Goal: Information Seeking & Learning: Learn about a topic

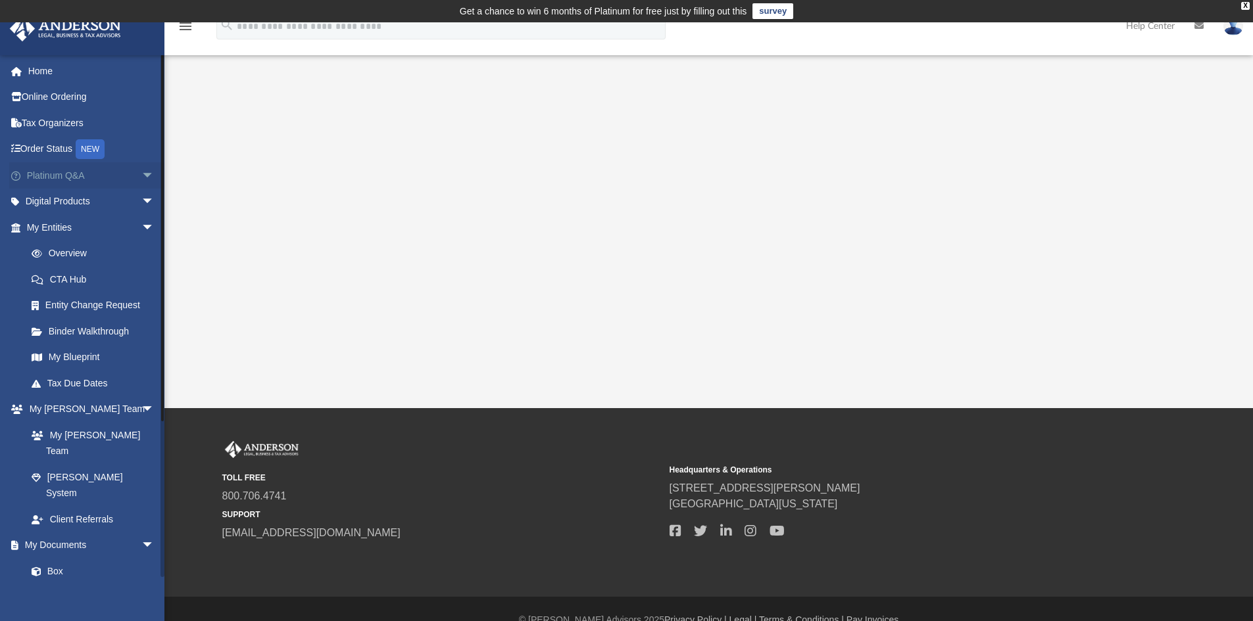
click at [70, 181] on link "Platinum Q&A arrow_drop_down" at bounding box center [91, 175] width 165 height 26
click at [141, 174] on span "arrow_drop_down" at bounding box center [154, 175] width 26 height 27
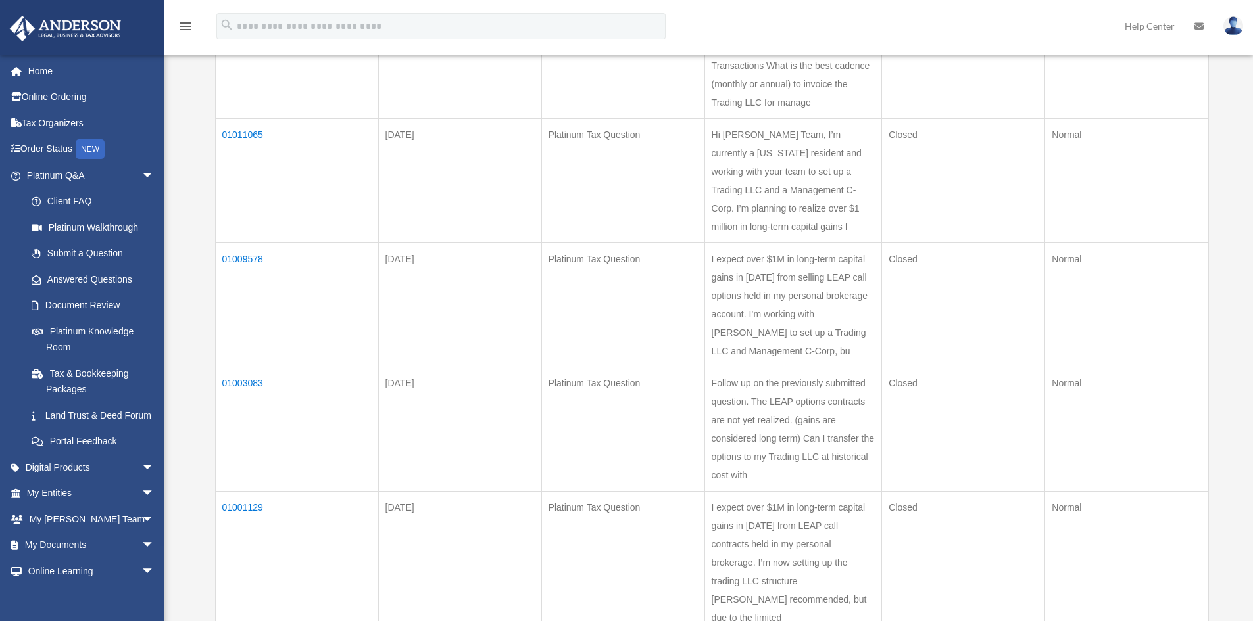
scroll to position [374, 0]
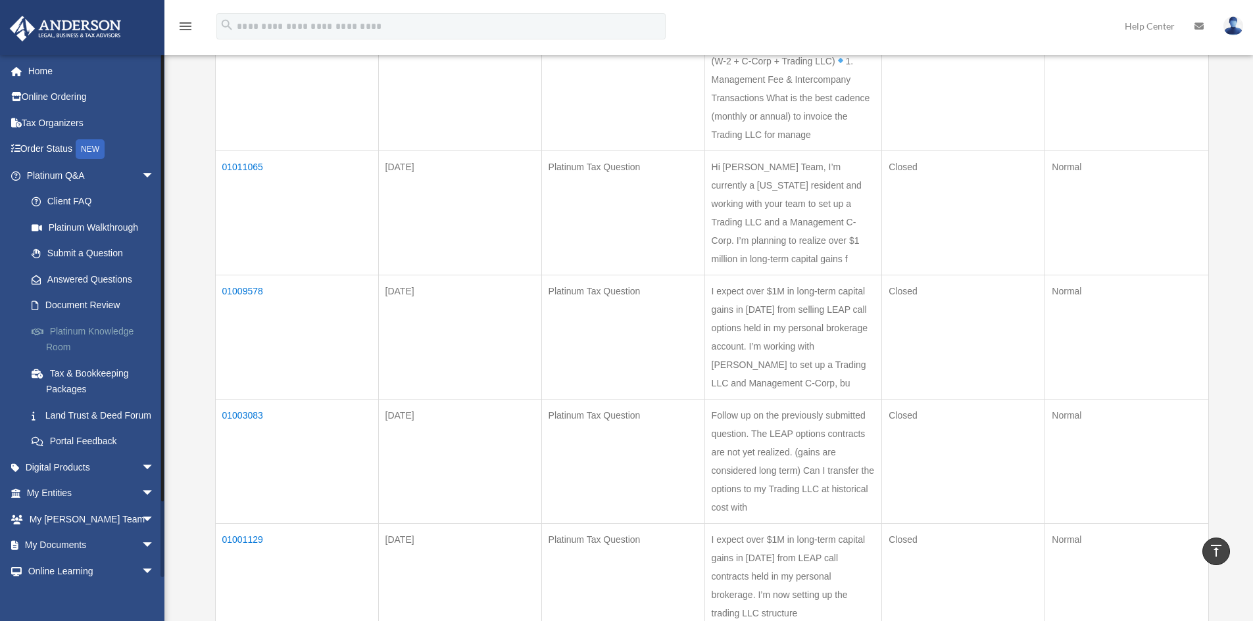
click at [103, 331] on link "Platinum Knowledge Room" at bounding box center [96, 339] width 156 height 42
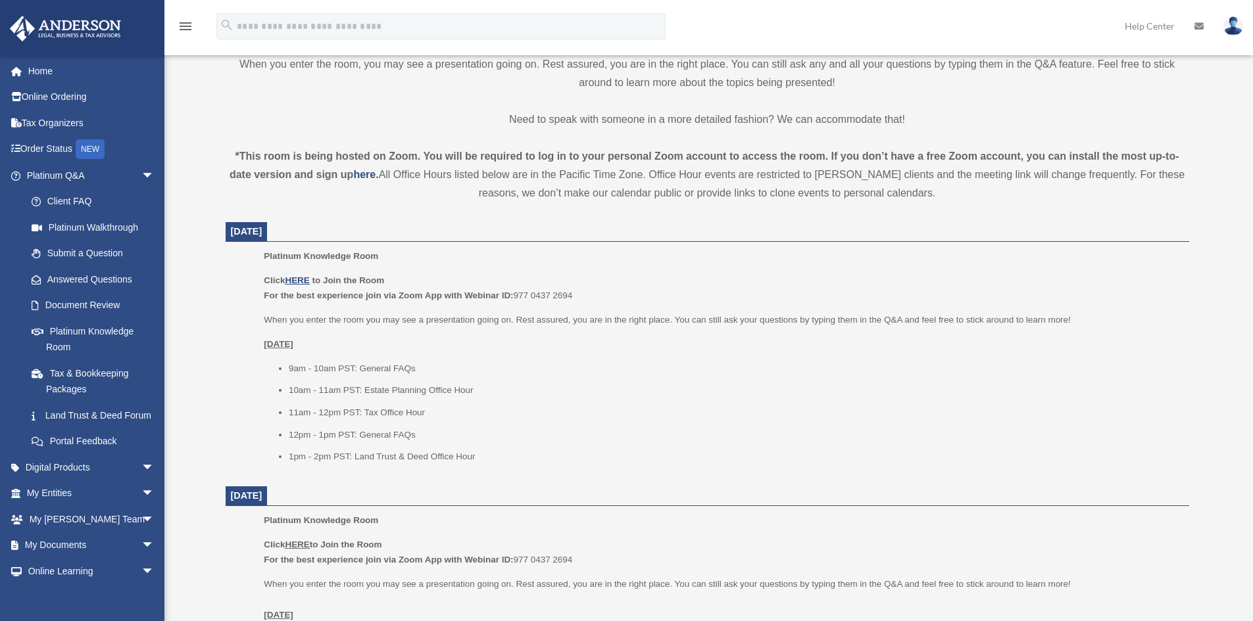
scroll to position [395, 0]
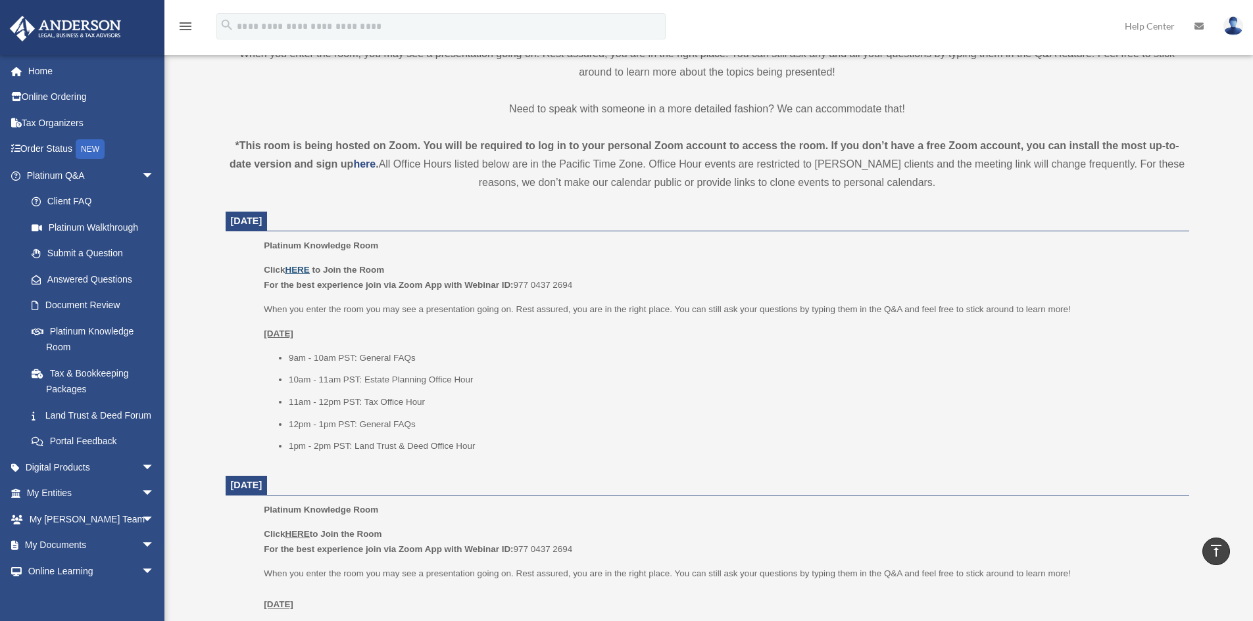
click at [297, 272] on u "HERE" at bounding box center [297, 270] width 24 height 10
